Goal: Information Seeking & Learning: Learn about a topic

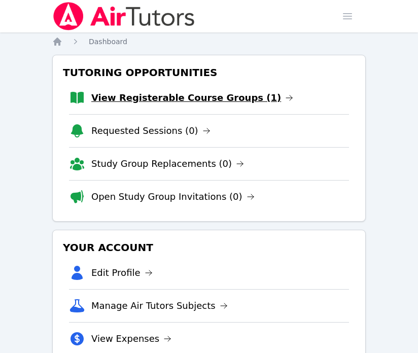
click at [219, 96] on link "View Registerable Course Groups (1)" at bounding box center [192, 98] width 202 height 14
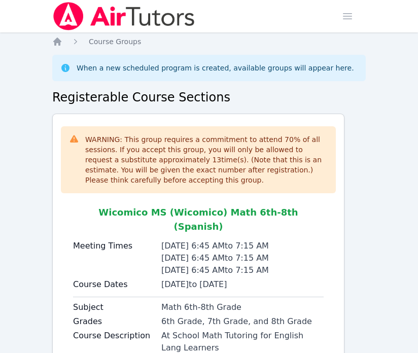
click at [55, 49] on div "Home Course Groups When a new scheduled program is created, available groups wi…" at bounding box center [208, 250] width 313 height 426
click at [56, 40] on icon "Breadcrumb" at bounding box center [57, 42] width 8 height 8
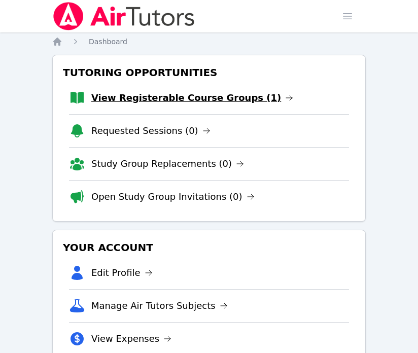
click at [219, 96] on link "View Registerable Course Groups (1)" at bounding box center [192, 98] width 202 height 14
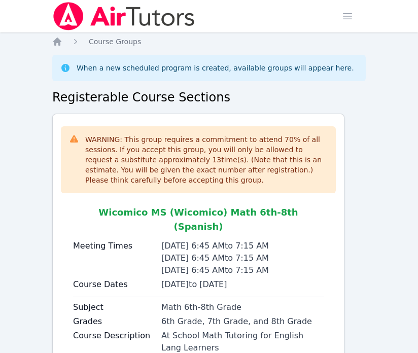
scroll to position [95, 0]
